Goal: Task Accomplishment & Management: Manage account settings

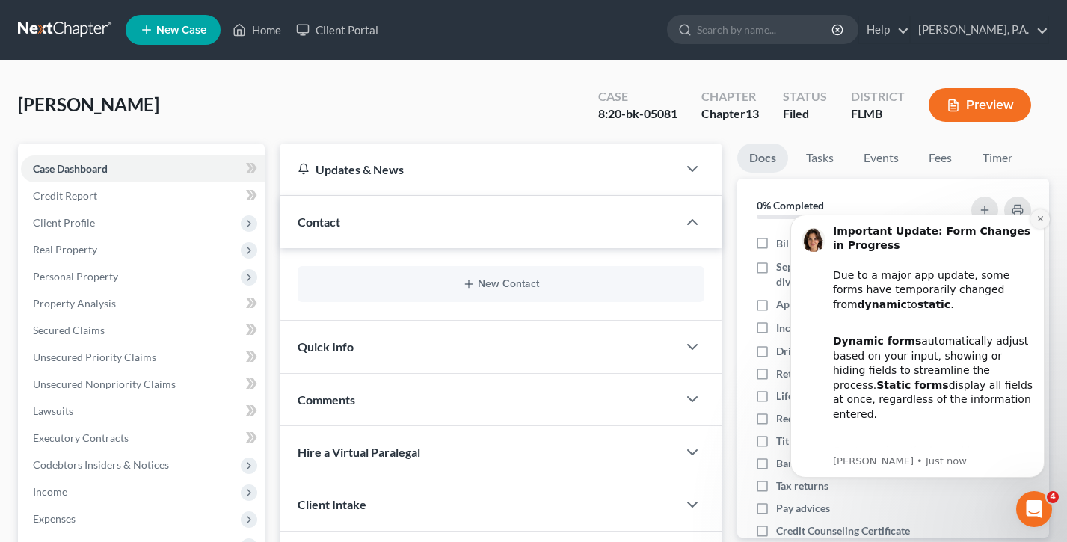
click at [1040, 213] on button "Dismiss notification" at bounding box center [1040, 218] width 19 height 19
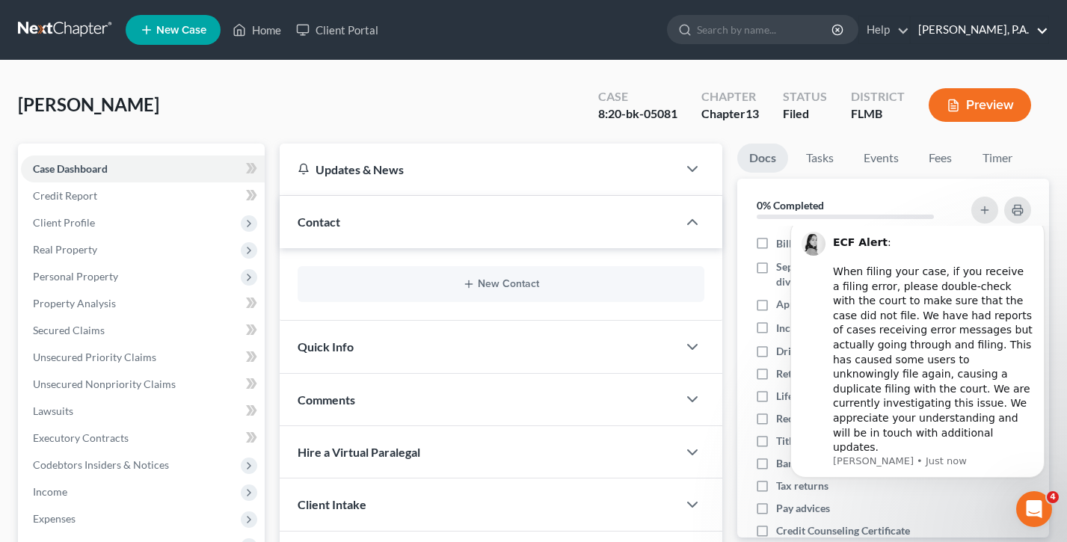
click at [974, 29] on link "[PERSON_NAME], P.A." at bounding box center [980, 29] width 138 height 27
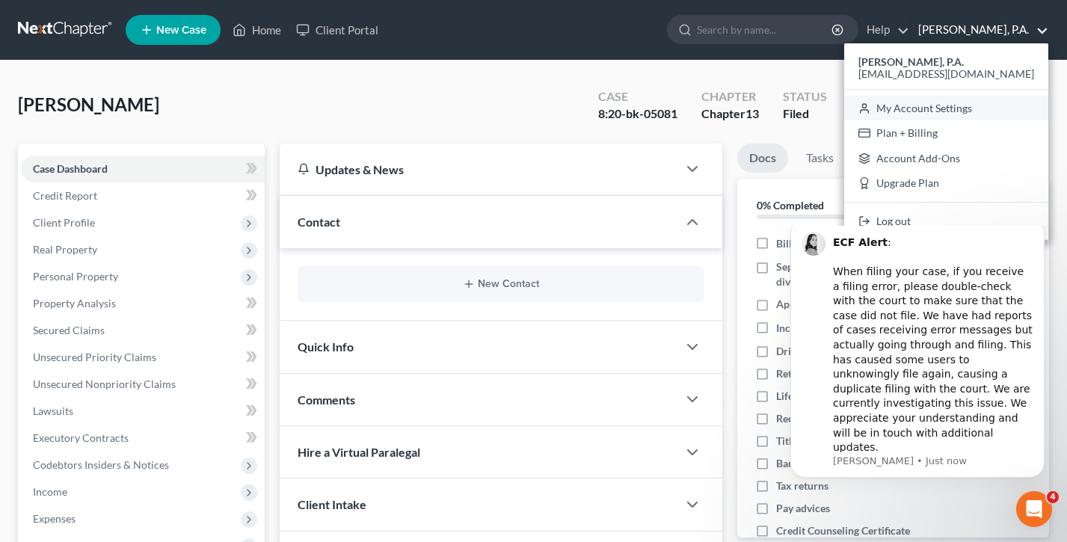
click at [956, 108] on link "My Account Settings" at bounding box center [946, 108] width 204 height 25
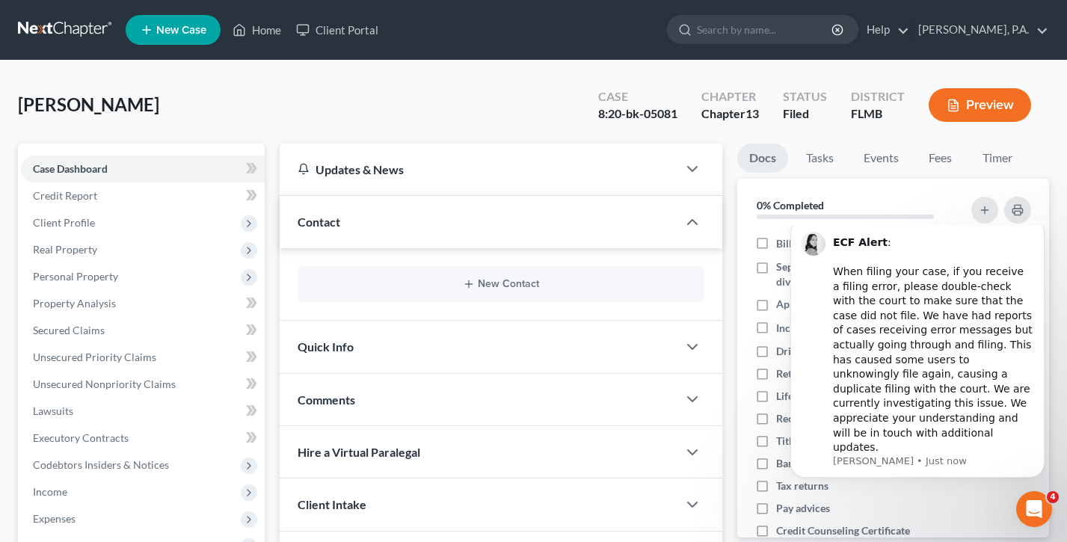
select select "24"
select select "9"
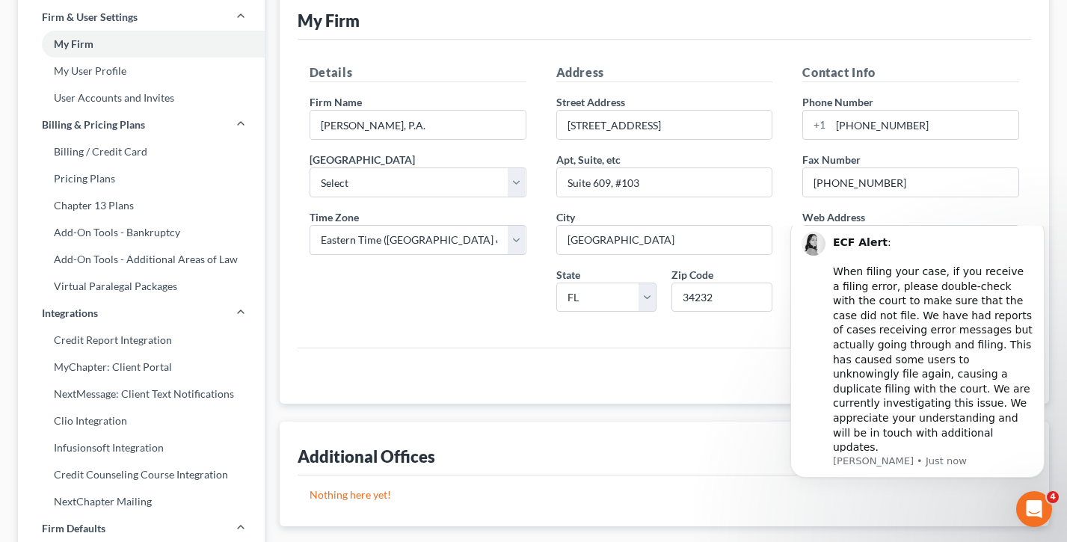
scroll to position [31, 0]
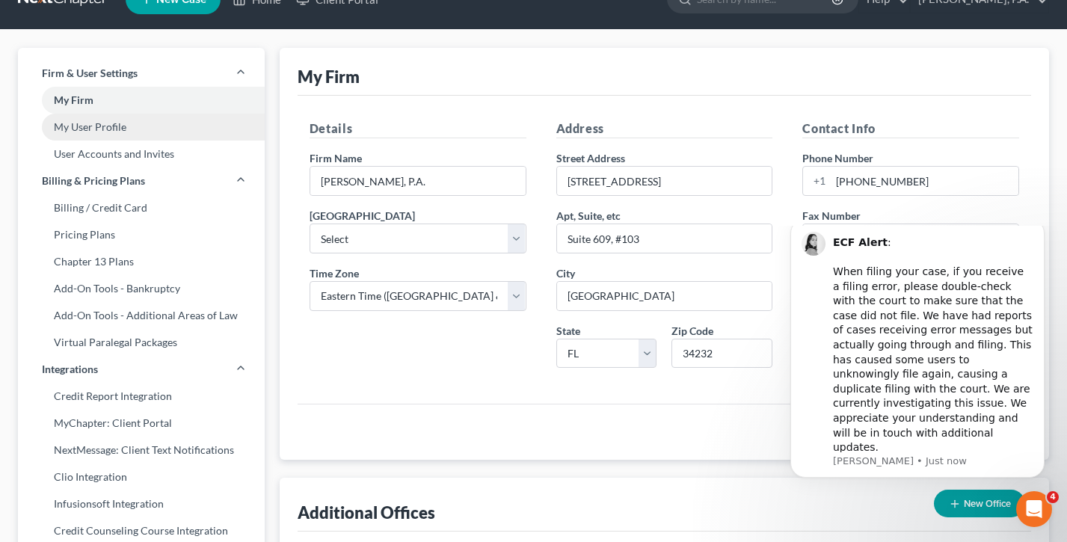
click at [126, 128] on link "My User Profile" at bounding box center [141, 127] width 247 height 27
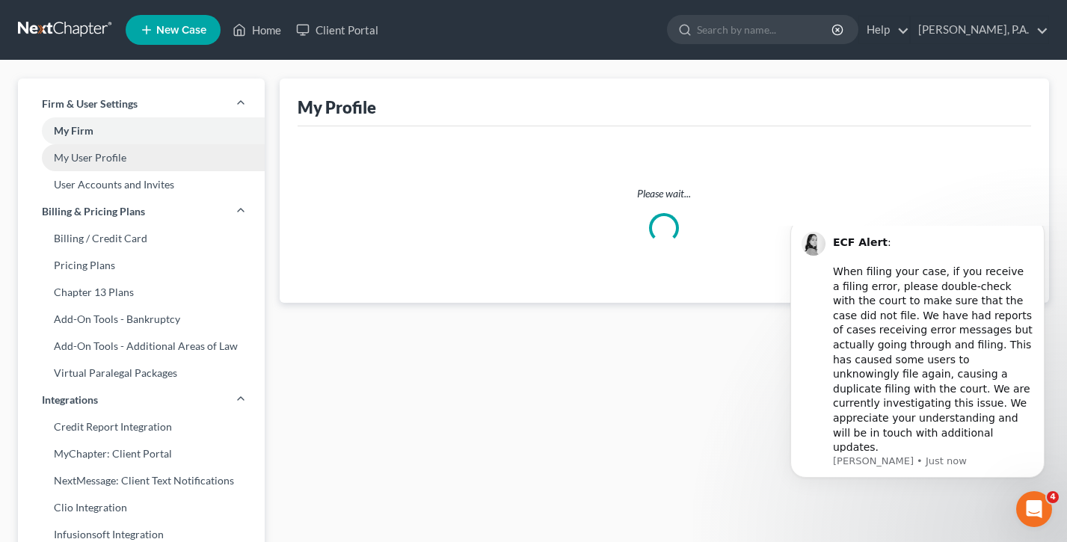
select select "9"
select select "15"
select select "attorney"
select select "0"
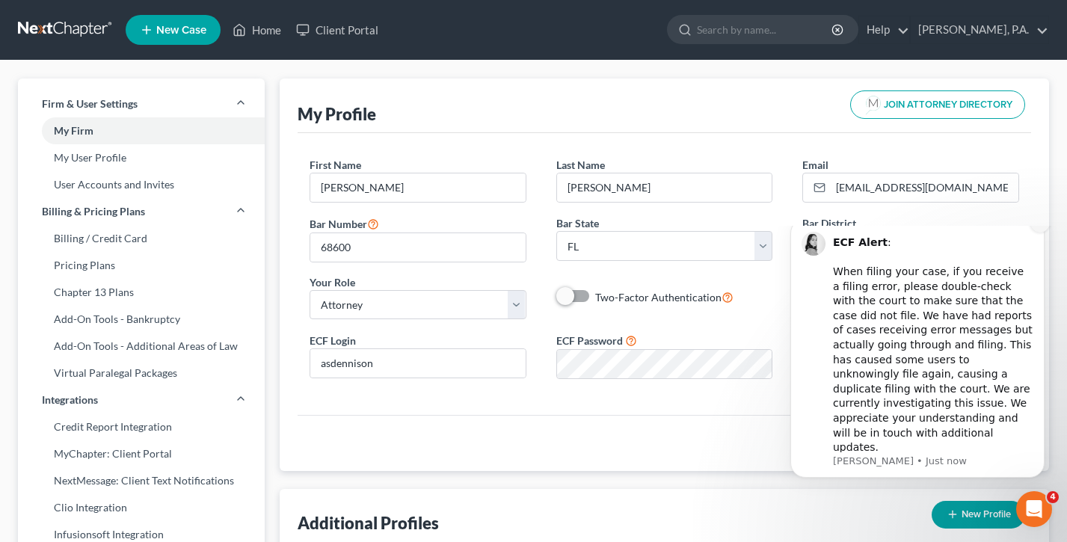
click at [1038, 233] on button "Dismiss notification" at bounding box center [1040, 222] width 19 height 19
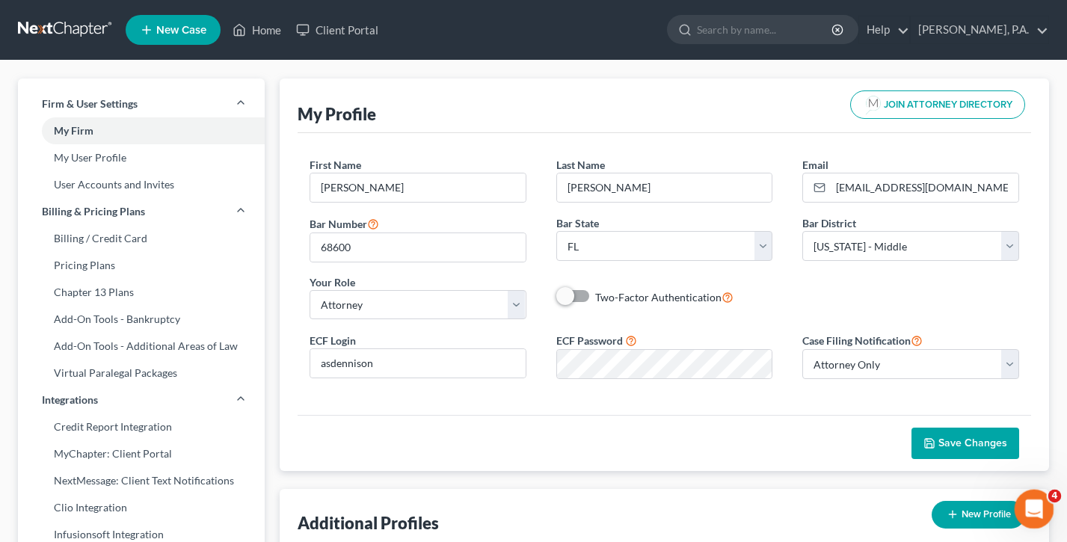
click at [1037, 503] on icon "Open Intercom Messenger" at bounding box center [1032, 507] width 25 height 25
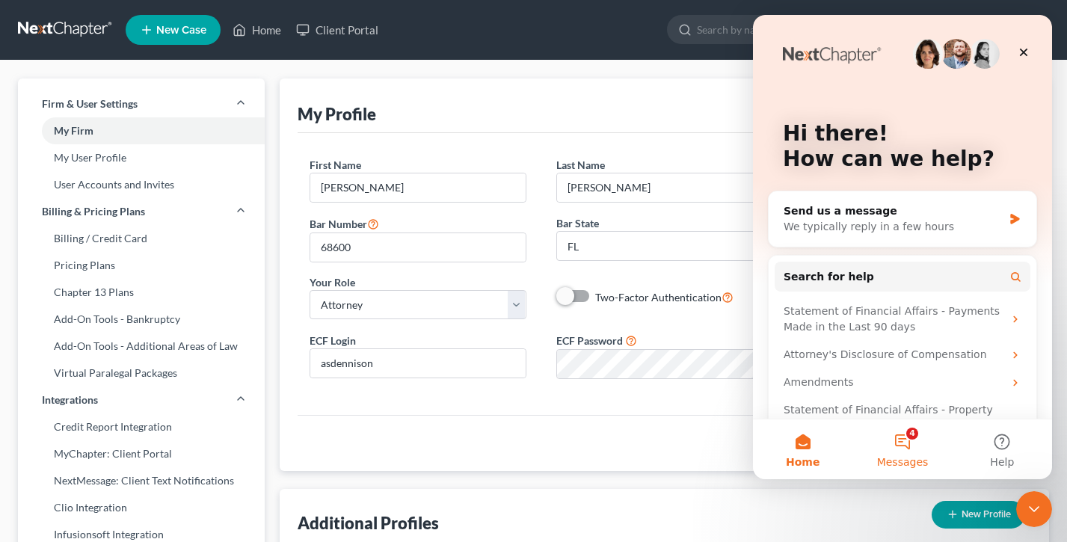
click at [908, 462] on span "Messages" at bounding box center [903, 462] width 52 height 10
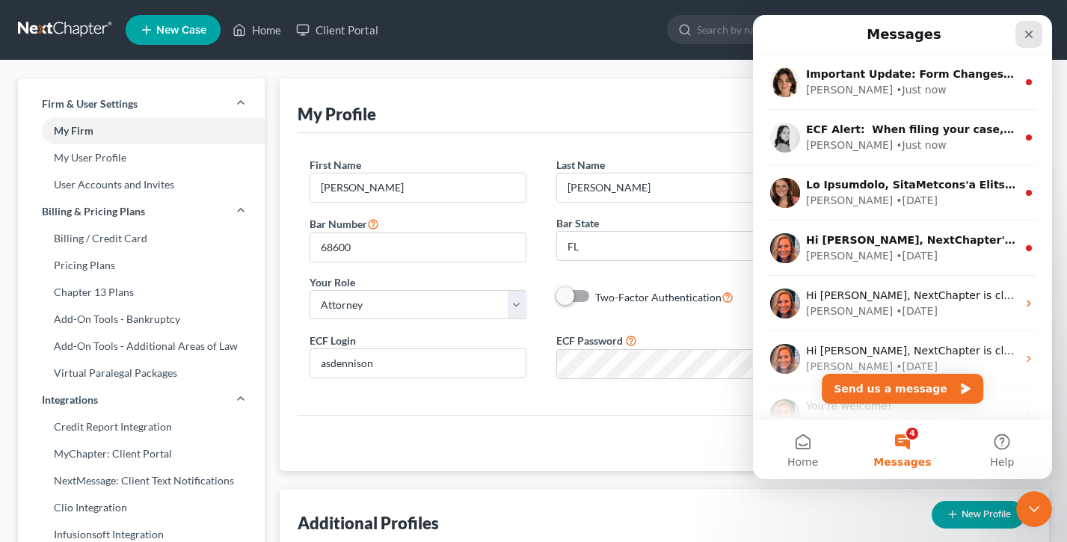
click at [1032, 27] on div "Close" at bounding box center [1029, 34] width 27 height 27
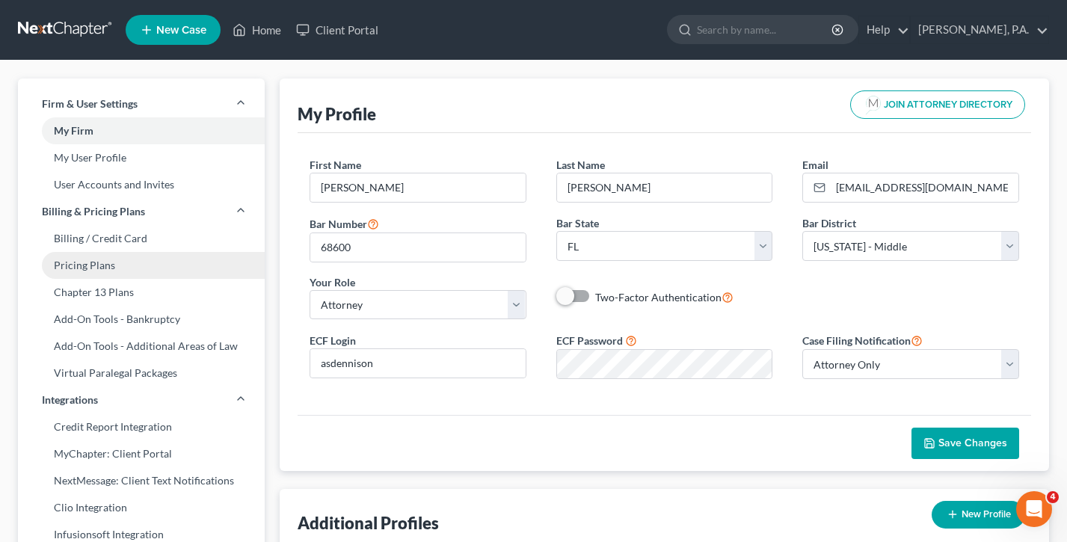
click at [93, 274] on link "Pricing Plans" at bounding box center [141, 265] width 247 height 27
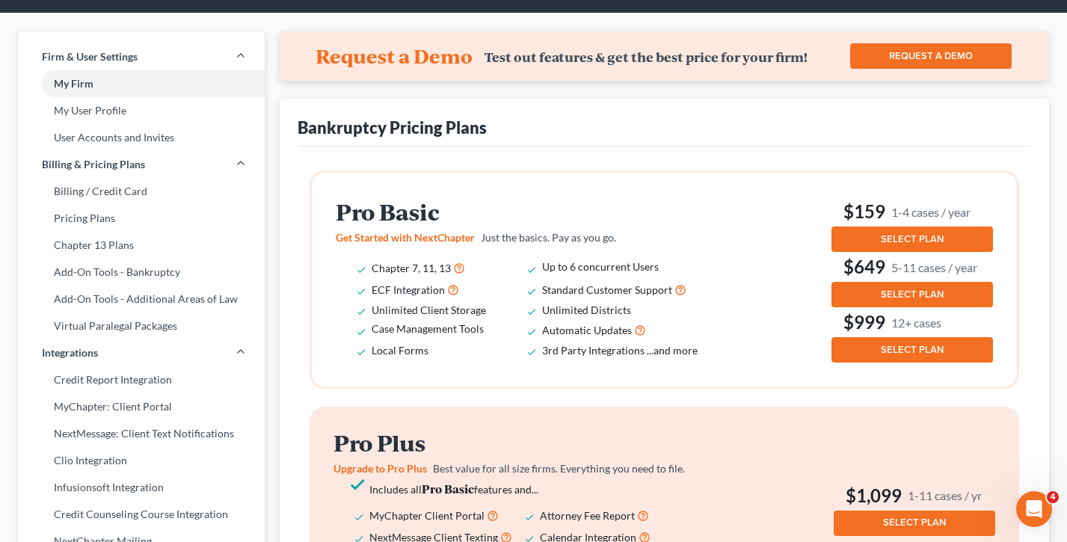
scroll to position [134, 0]
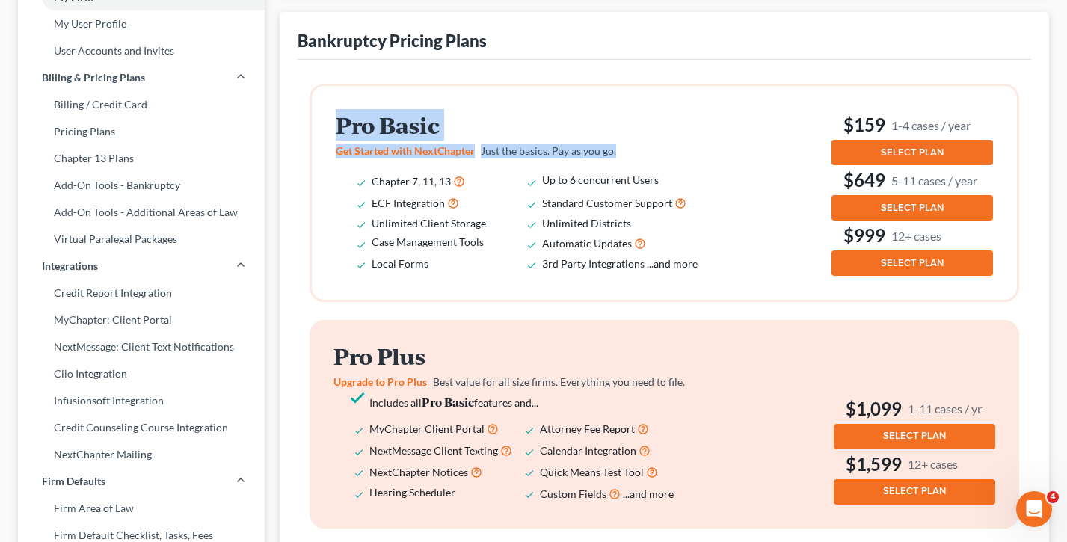
drag, startPoint x: 615, startPoint y: 153, endPoint x: 320, endPoint y: 127, distance: 295.7
click at [320, 127] on div "Pro Basic Get Started with NextChapter Just the basics. Pay as you go. Chapter …" at bounding box center [664, 193] width 705 height 214
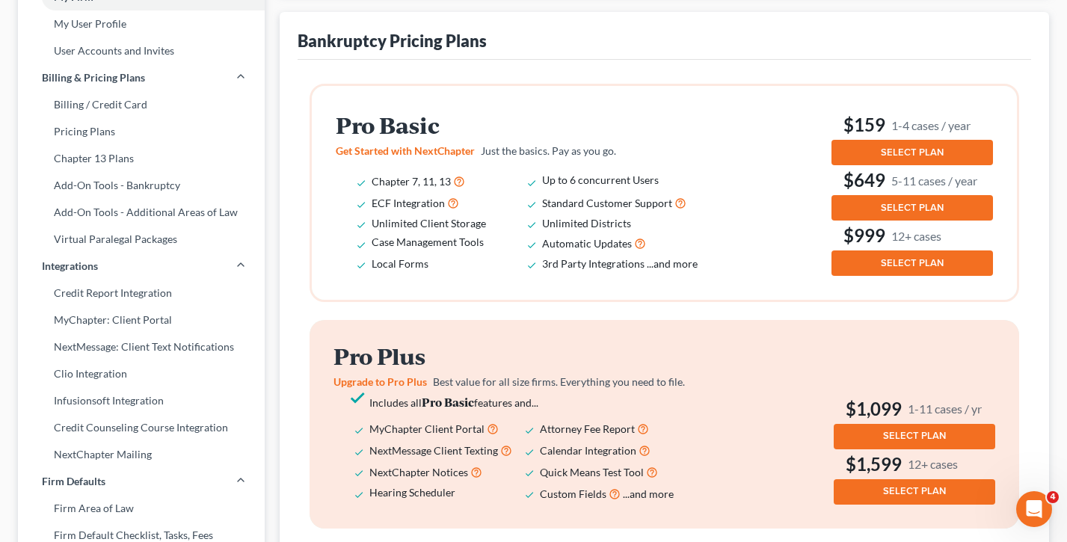
drag, startPoint x: 320, startPoint y: 127, endPoint x: 325, endPoint y: 138, distance: 11.4
click at [320, 127] on div "Pro Basic Get Started with NextChapter Just the basics. Pay as you go. Chapter …" at bounding box center [664, 193] width 705 height 214
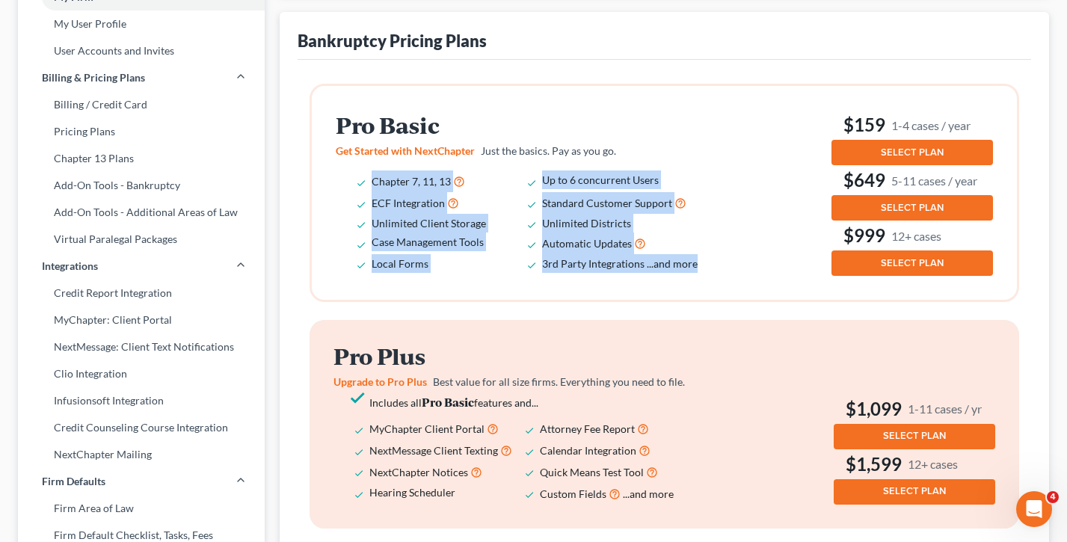
drag, startPoint x: 645, startPoint y: 253, endPoint x: 382, endPoint y: 165, distance: 277.6
click at [382, 165] on div "Pro Basic Get Started with NextChapter Just the basics. Pay as you go. Chapter …" at bounding box center [530, 193] width 389 height 160
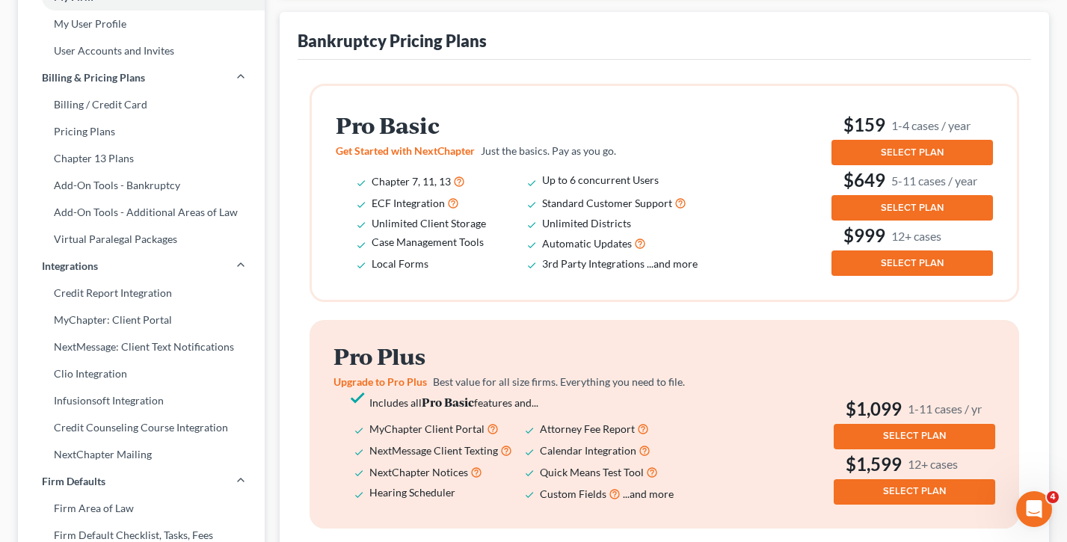
click at [382, 165] on div "Pro Basic Get Started with NextChapter Just the basics. Pay as you go. Chapter …" at bounding box center [530, 193] width 389 height 160
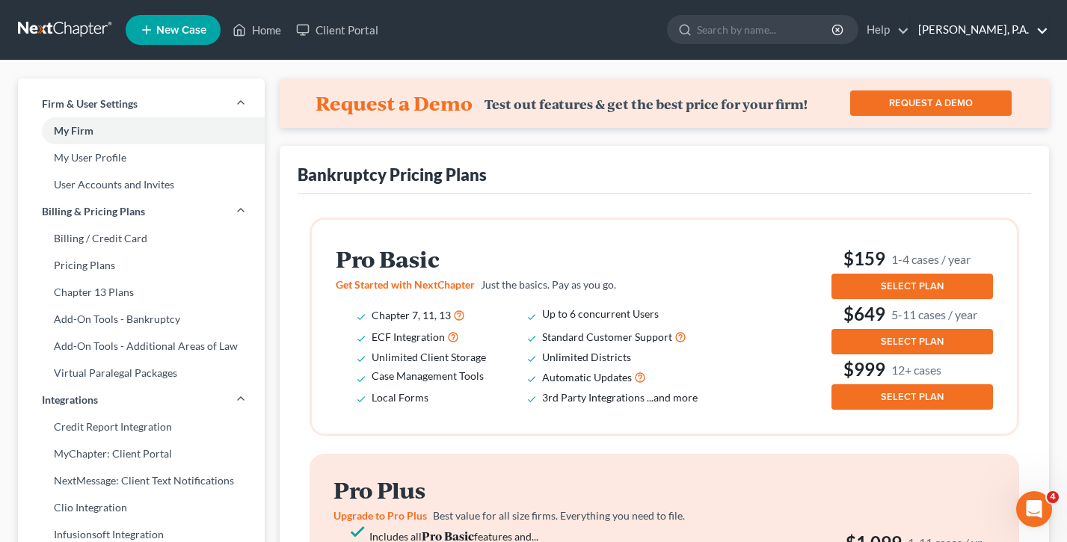
click at [991, 18] on link "[PERSON_NAME], P.A." at bounding box center [980, 29] width 138 height 27
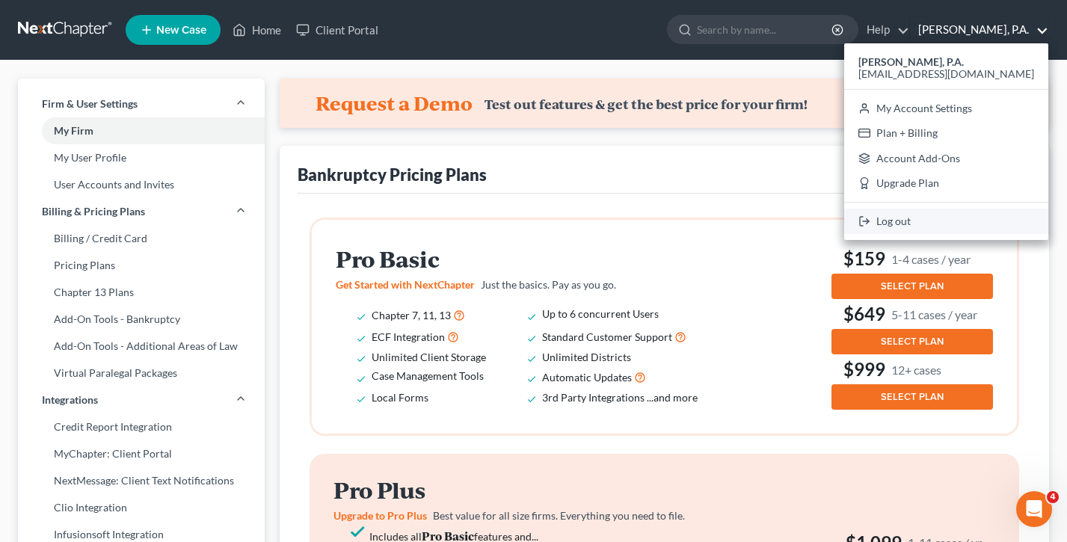
click at [971, 224] on link "Log out" at bounding box center [946, 221] width 204 height 25
